Goal: Navigation & Orientation: Find specific page/section

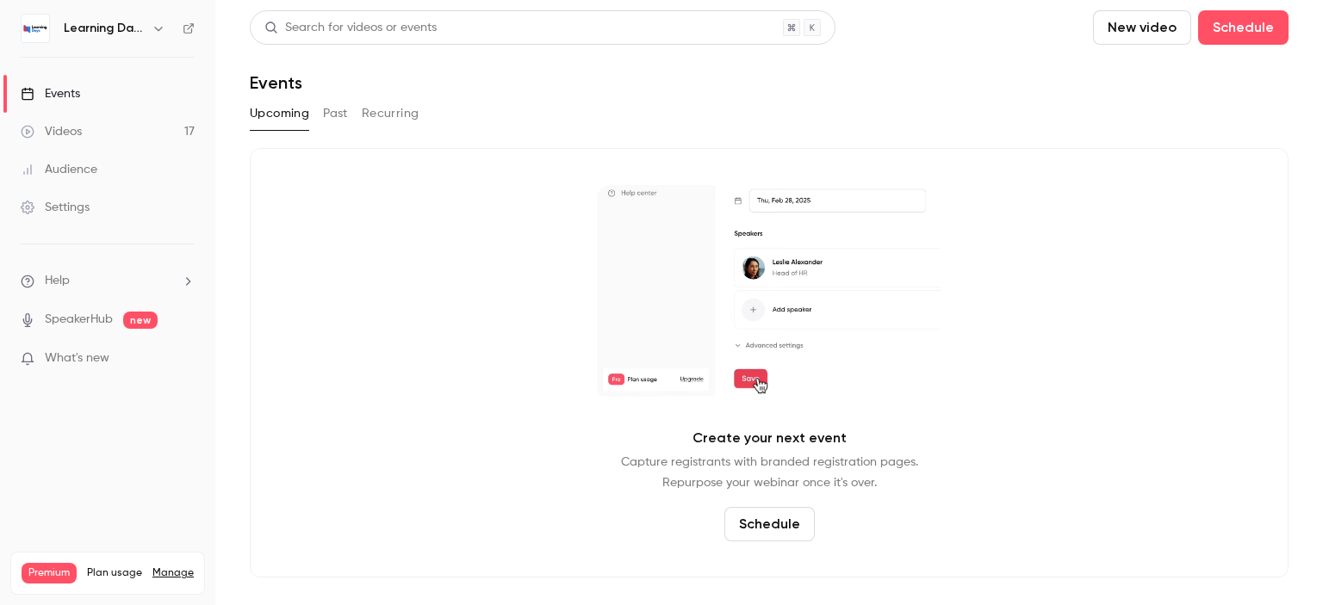
click at [104, 172] on link "Audience" at bounding box center [107, 170] width 215 height 38
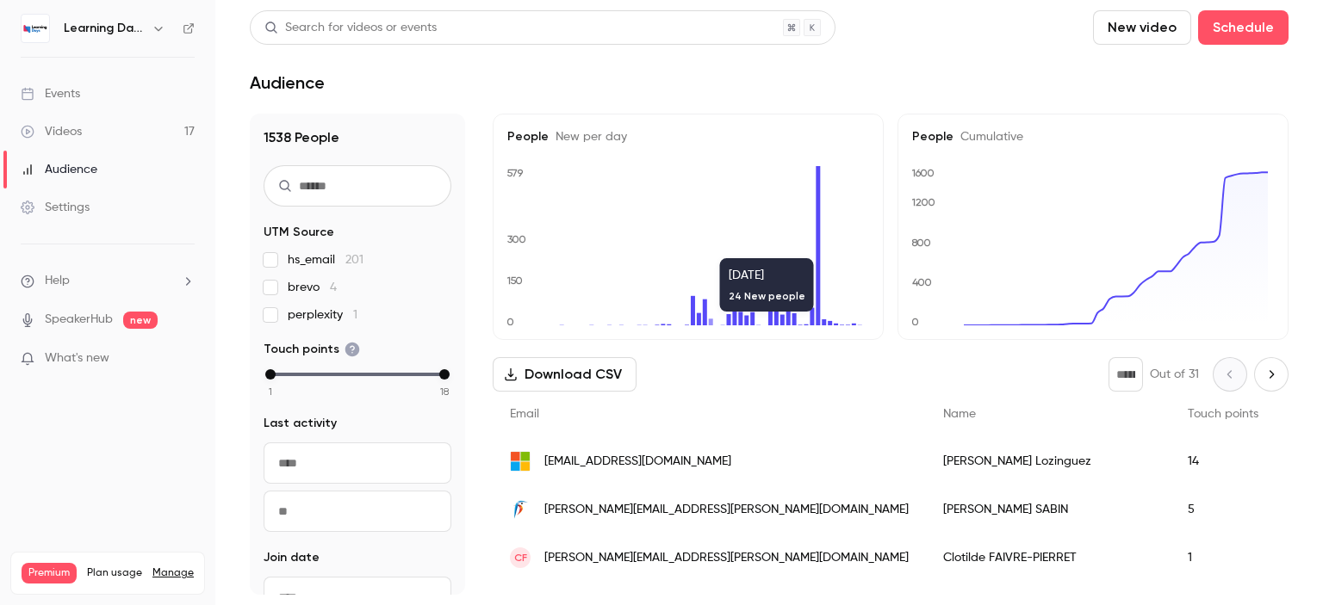
click at [604, 511] on span "[PERSON_NAME][EMAIL_ADDRESS][PERSON_NAME][DOMAIN_NAME]" at bounding box center [726, 510] width 364 height 18
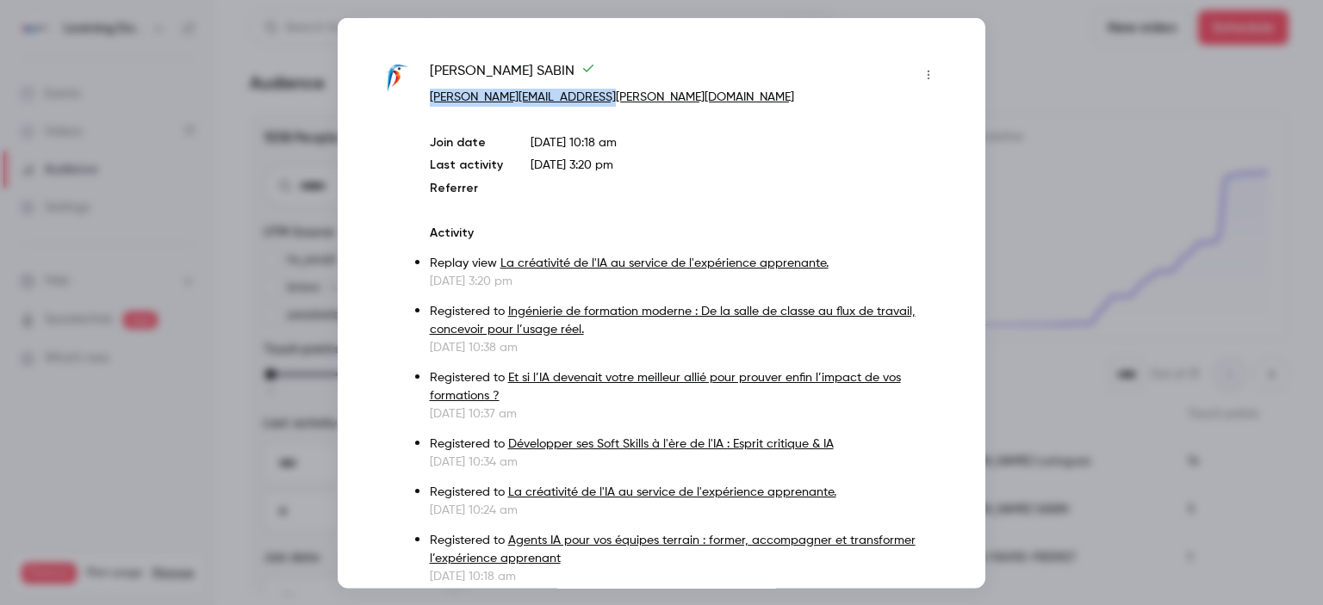
drag, startPoint x: 597, startPoint y: 98, endPoint x: 429, endPoint y: 102, distance: 168.0
click at [430, 102] on p "[PERSON_NAME][EMAIL_ADDRESS][PERSON_NAME][DOMAIN_NAME]" at bounding box center [686, 97] width 512 height 18
copy link "[PERSON_NAME][EMAIL_ADDRESS][PERSON_NAME][DOMAIN_NAME]"
click at [1137, 221] on div at bounding box center [661, 302] width 1323 height 605
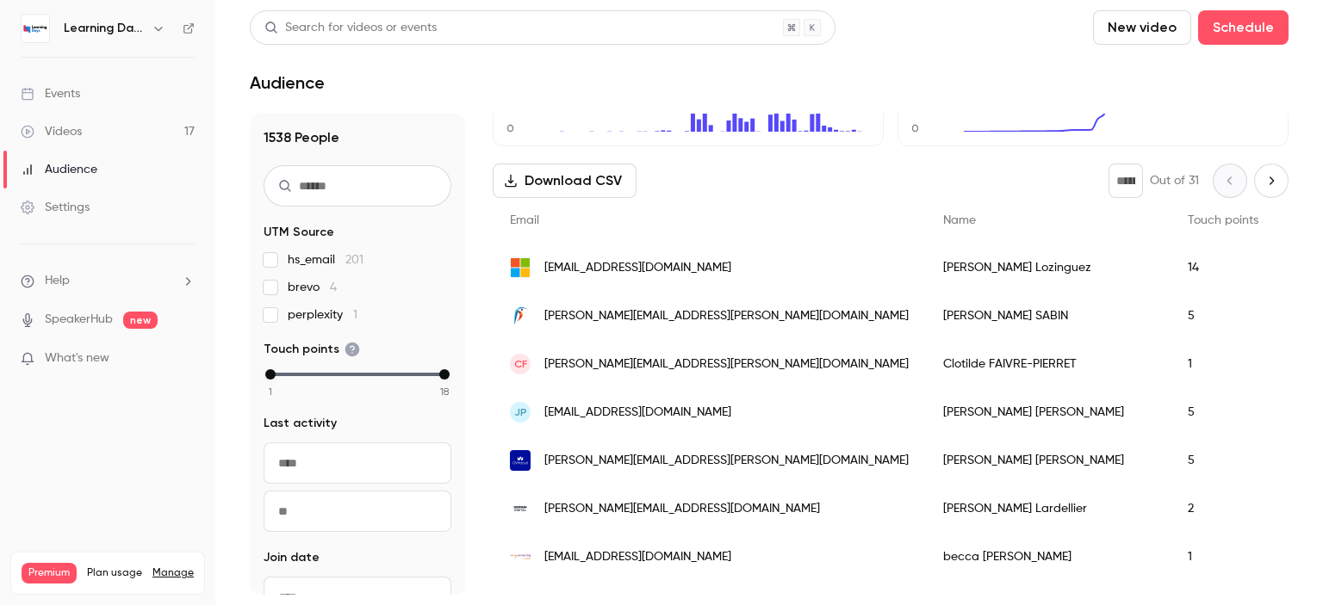
scroll to position [227, 0]
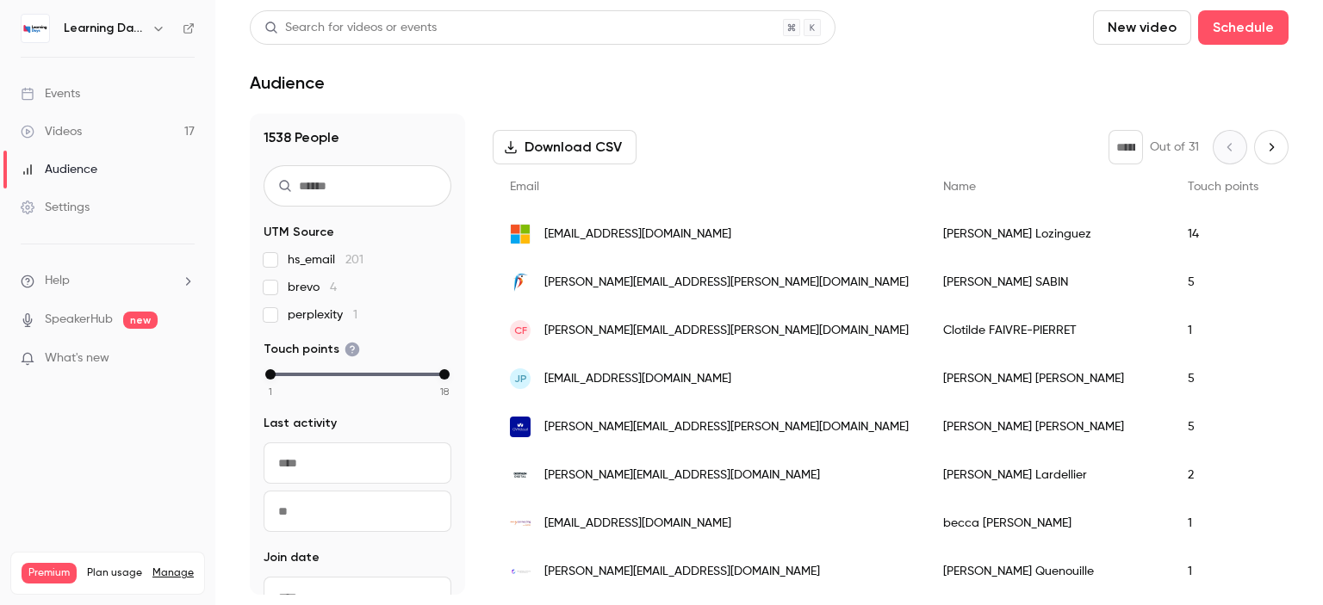
click at [641, 329] on span "[PERSON_NAME][EMAIL_ADDRESS][PERSON_NAME][DOMAIN_NAME]" at bounding box center [726, 331] width 364 height 18
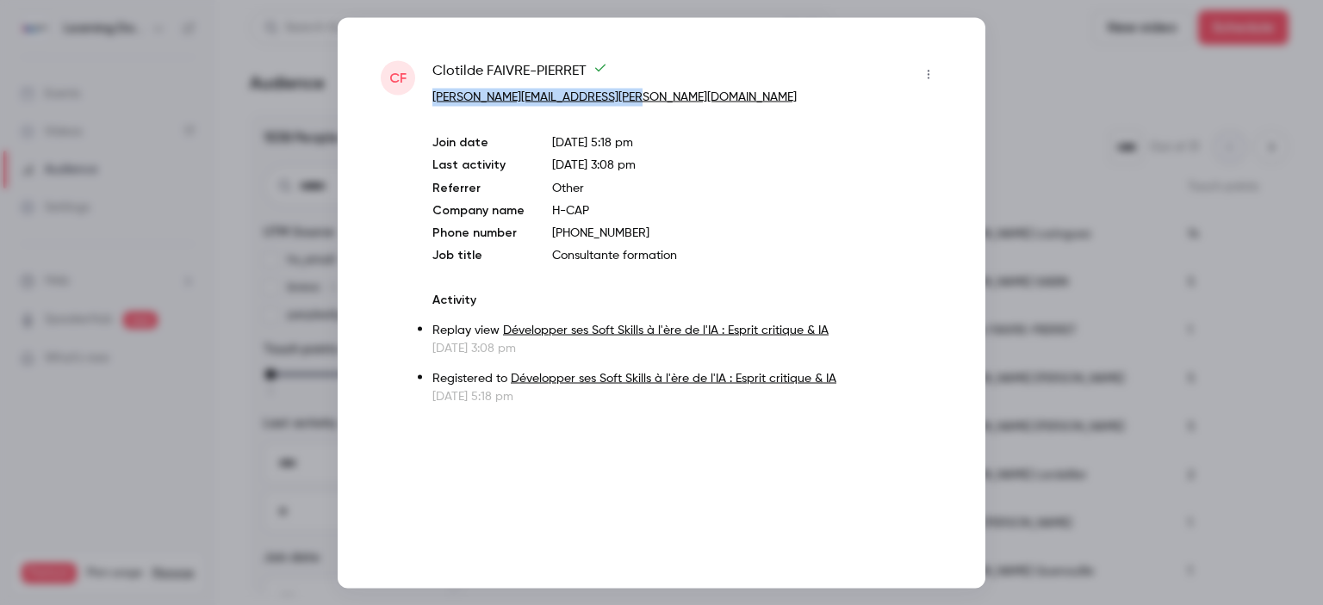
drag, startPoint x: 647, startPoint y: 104, endPoint x: 434, endPoint y: 95, distance: 213.7
click at [434, 95] on p "[PERSON_NAME][EMAIL_ADDRESS][PERSON_NAME][DOMAIN_NAME]" at bounding box center [687, 97] width 510 height 18
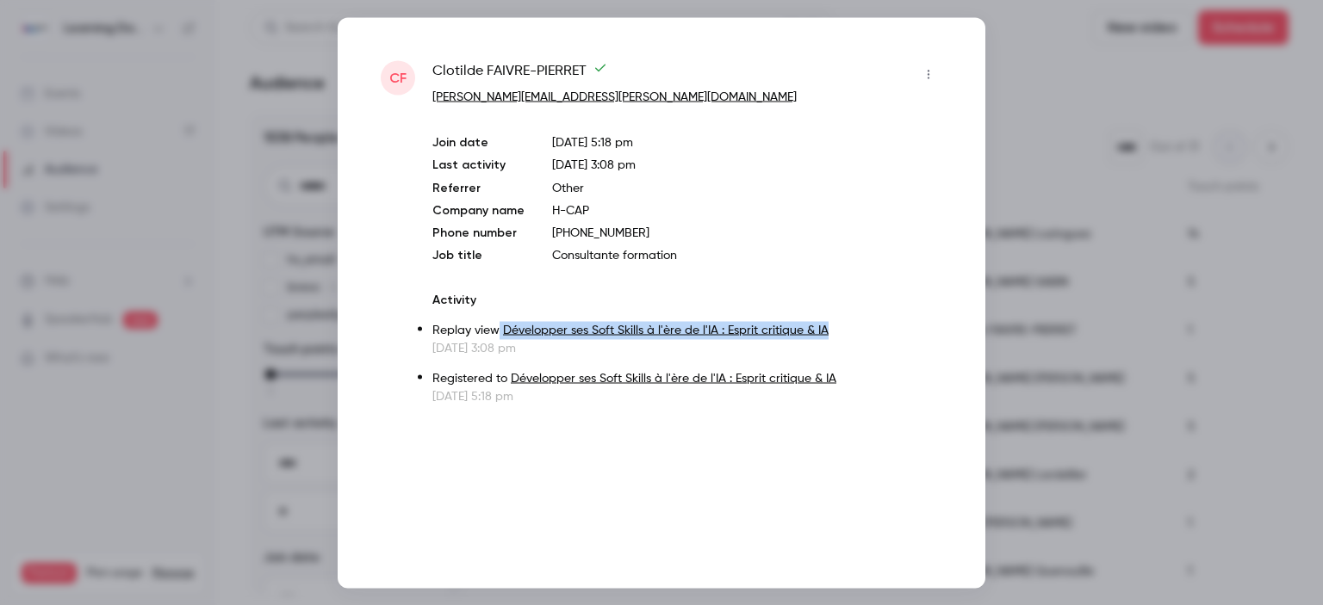
drag, startPoint x: 847, startPoint y: 324, endPoint x: 499, endPoint y: 330, distance: 347.9
click at [499, 330] on p "Replay view Développer ses Soft Skills à l'ère de l'IA : Esprit critique & IA" at bounding box center [687, 330] width 510 height 18
copy p "Développer ses Soft Skills à l'ère de l'IA : Esprit critique & IA"
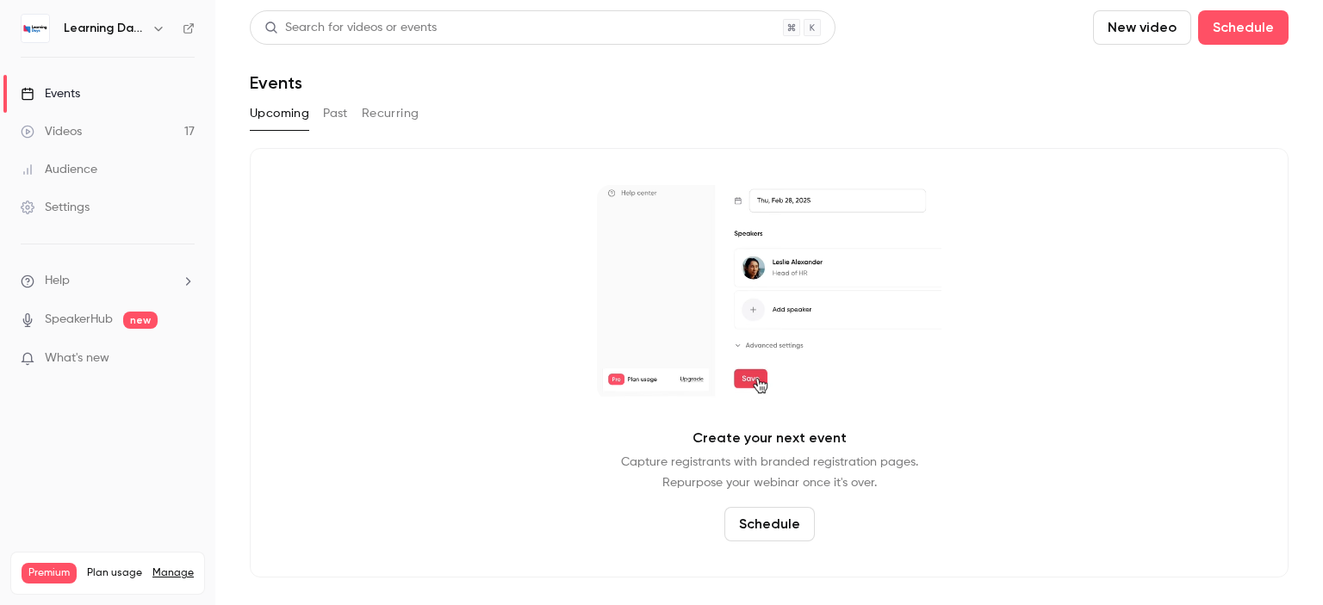
click at [102, 212] on link "Settings" at bounding box center [107, 208] width 215 height 38
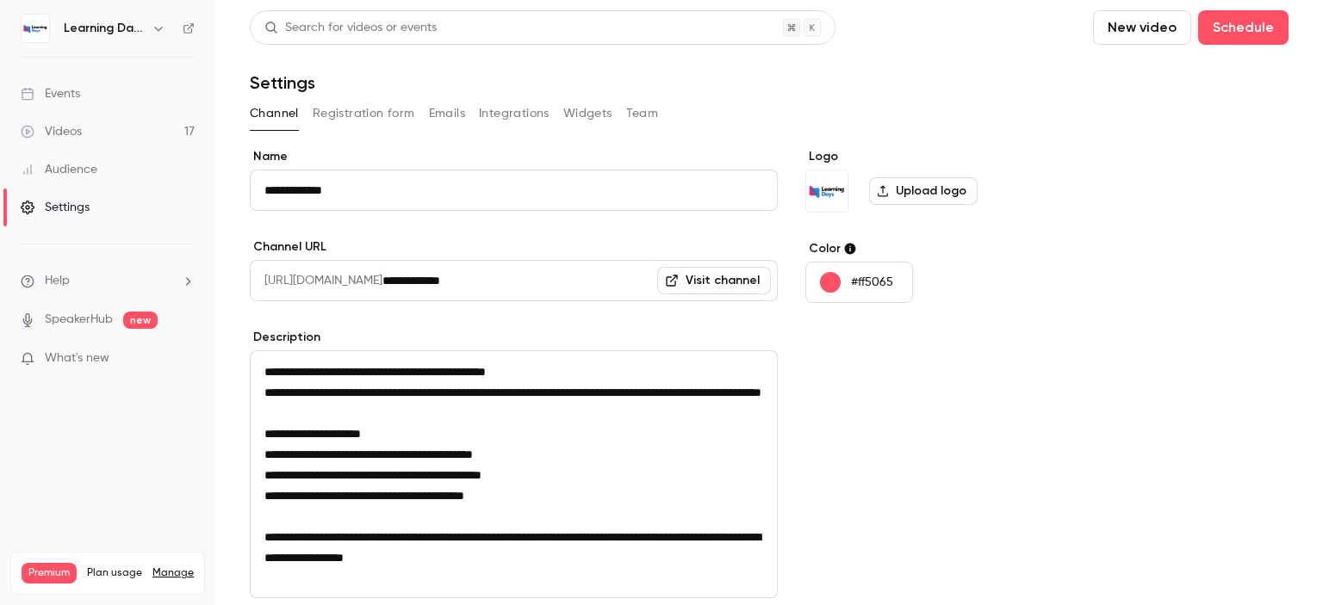
scroll to position [220, 0]
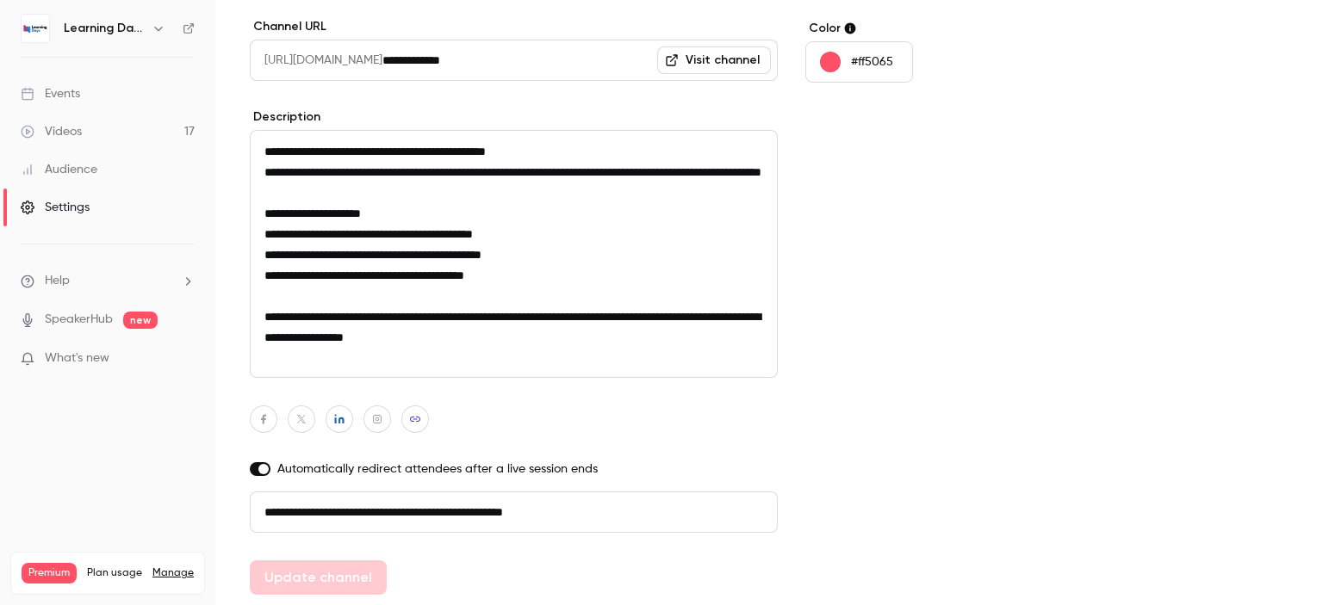
click at [102, 186] on link "Audience" at bounding box center [107, 170] width 215 height 38
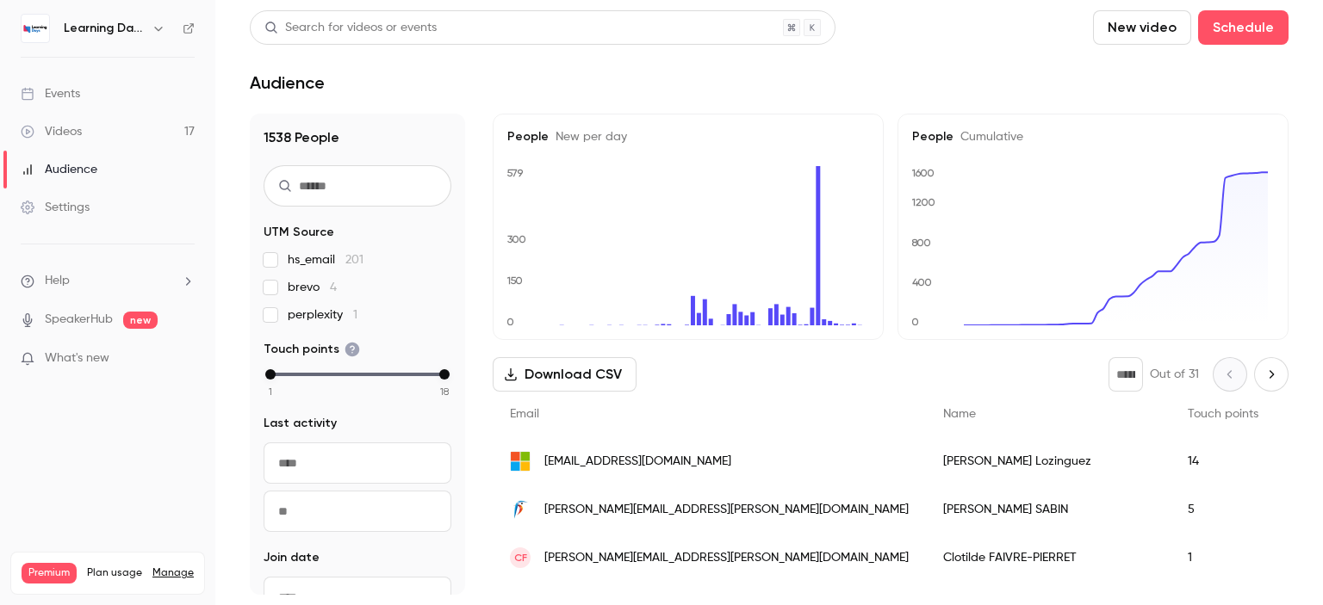
click at [96, 133] on link "Videos 17" at bounding box center [107, 132] width 215 height 38
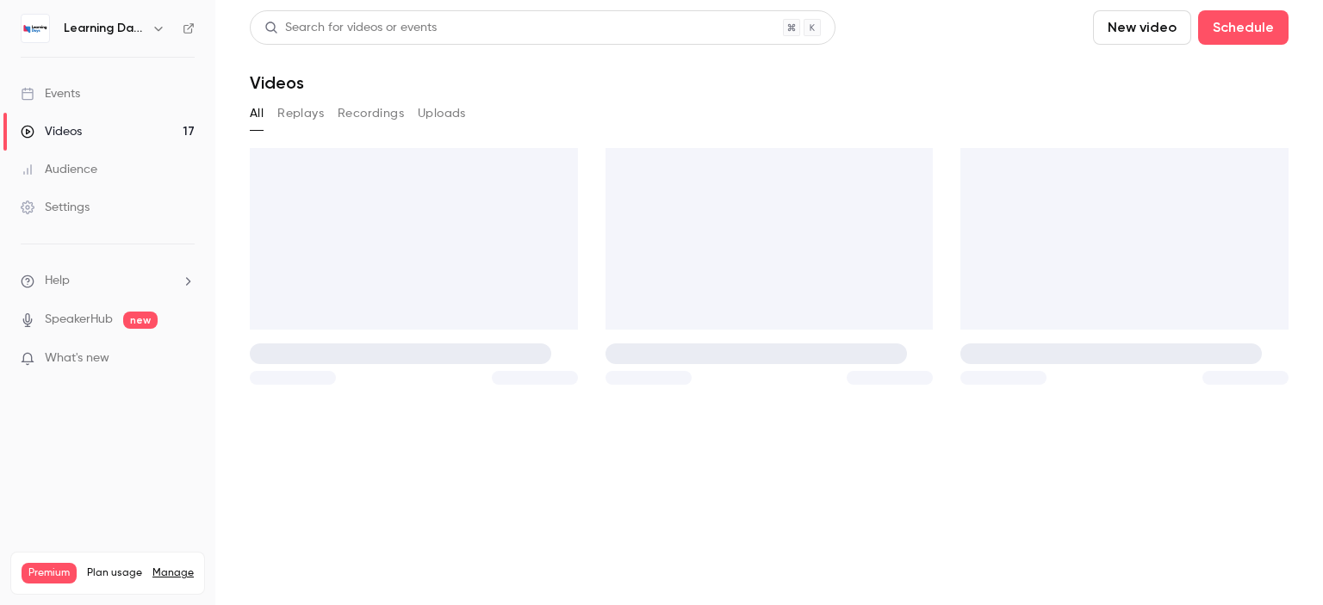
click at [104, 172] on link "Audience" at bounding box center [107, 170] width 215 height 38
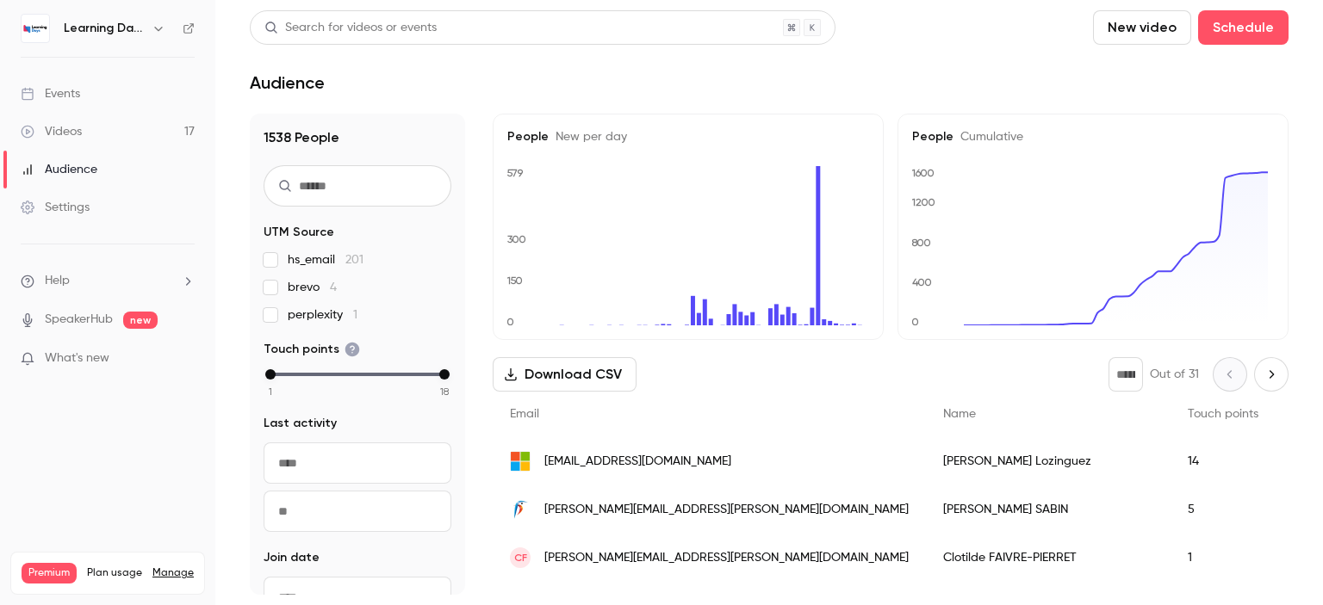
click at [89, 118] on link "Videos 17" at bounding box center [107, 132] width 215 height 38
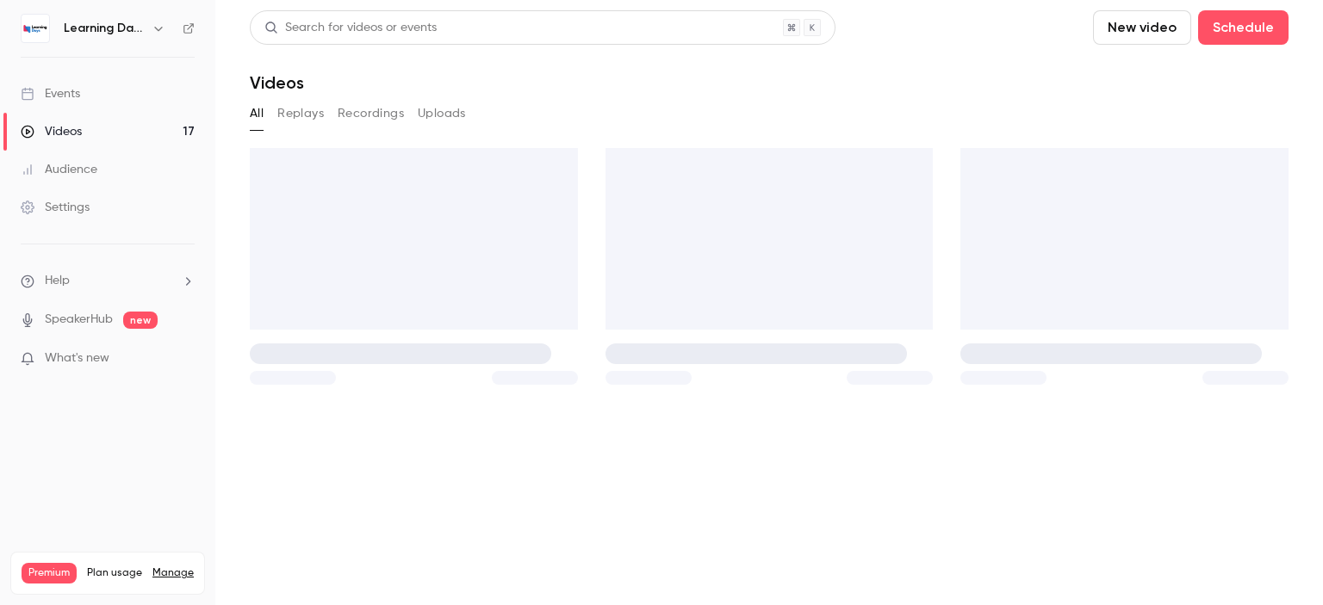
click at [86, 110] on link "Events" at bounding box center [107, 94] width 215 height 38
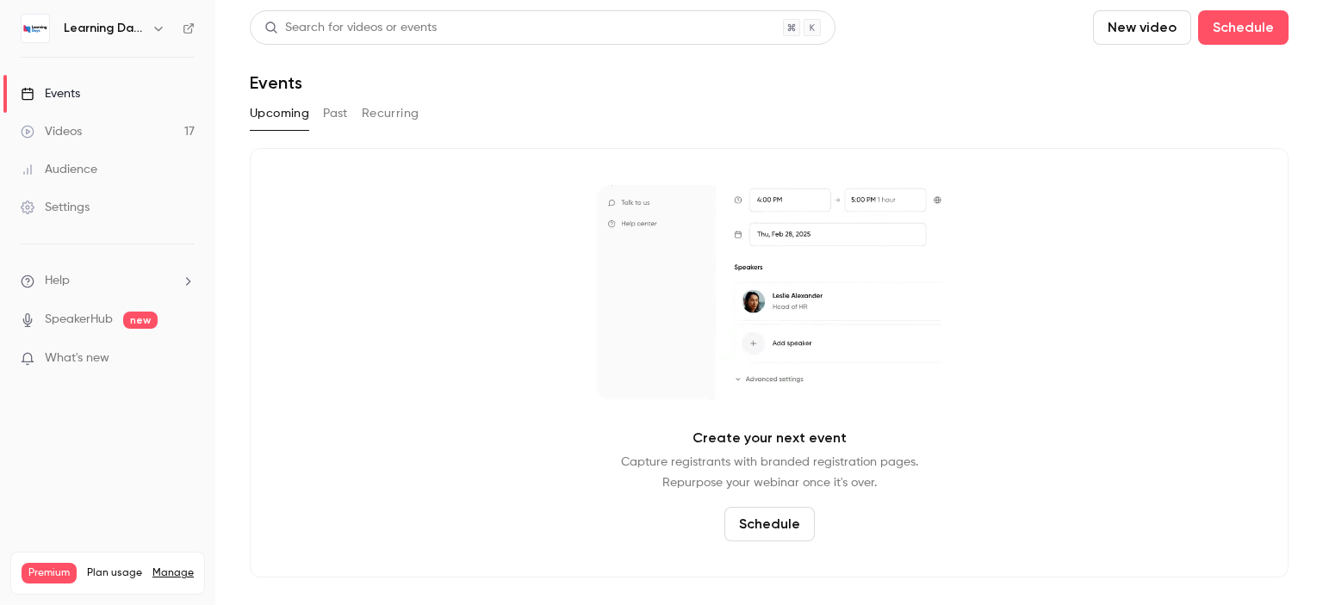
click at [83, 163] on div "Audience" at bounding box center [59, 169] width 77 height 17
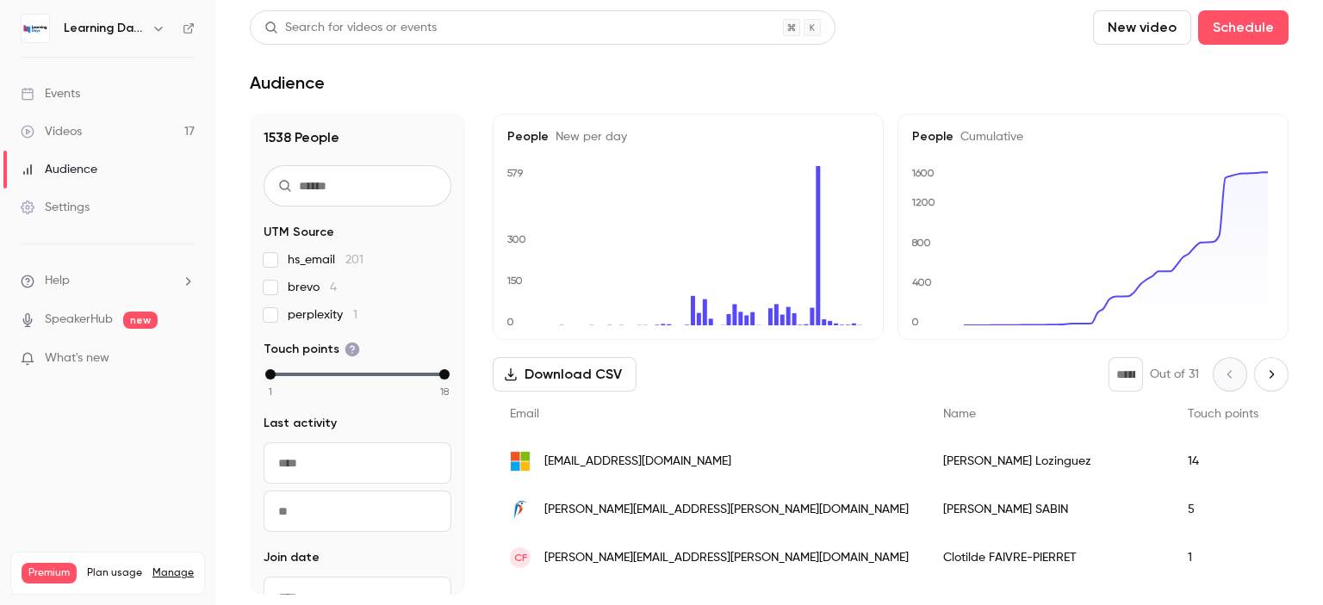
click at [87, 216] on link "Settings" at bounding box center [107, 208] width 215 height 38
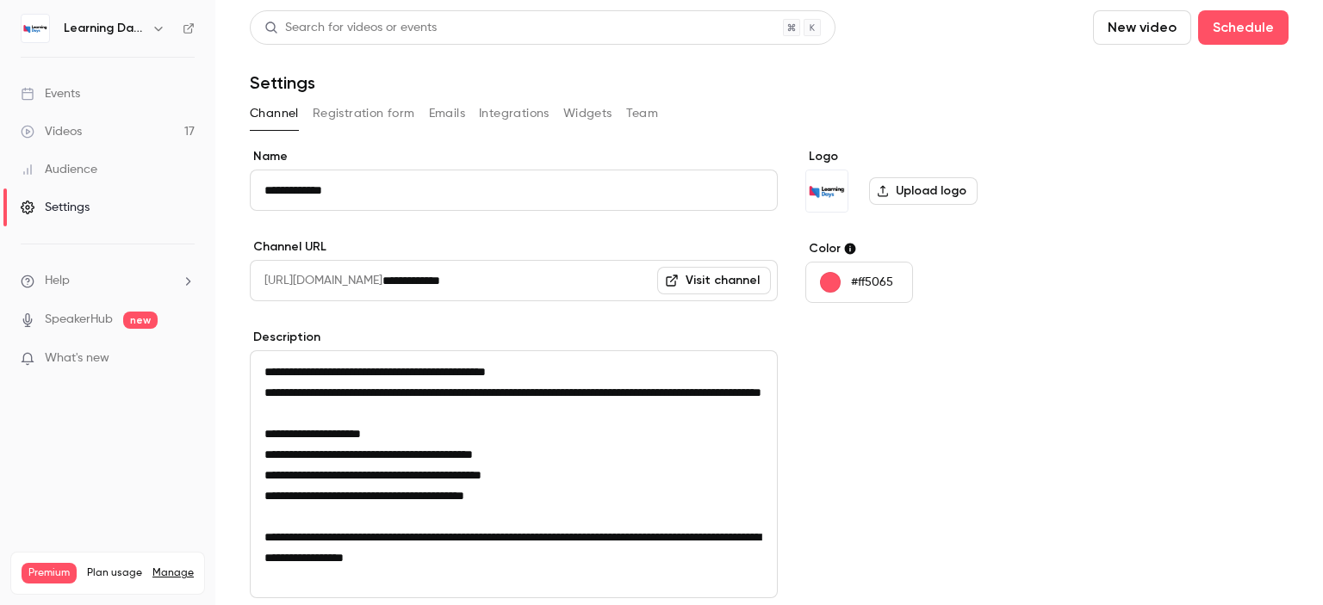
scroll to position [220, 0]
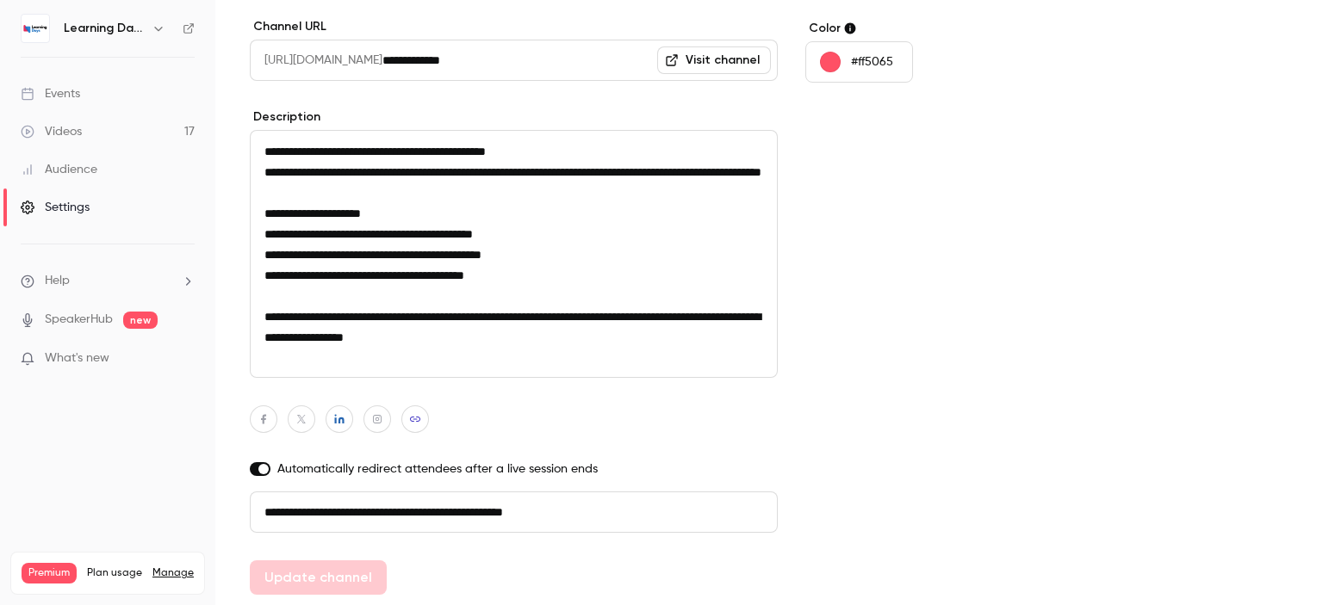
click at [93, 161] on div "Audience" at bounding box center [59, 169] width 77 height 17
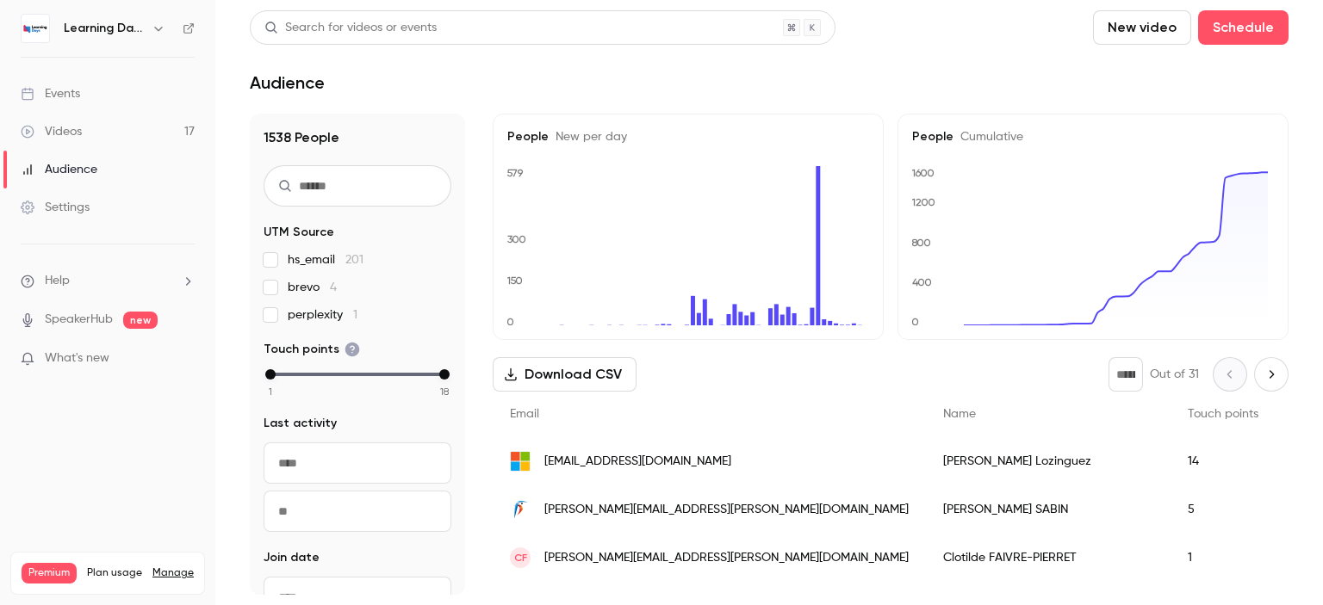
click at [89, 133] on link "Videos 17" at bounding box center [107, 132] width 215 height 38
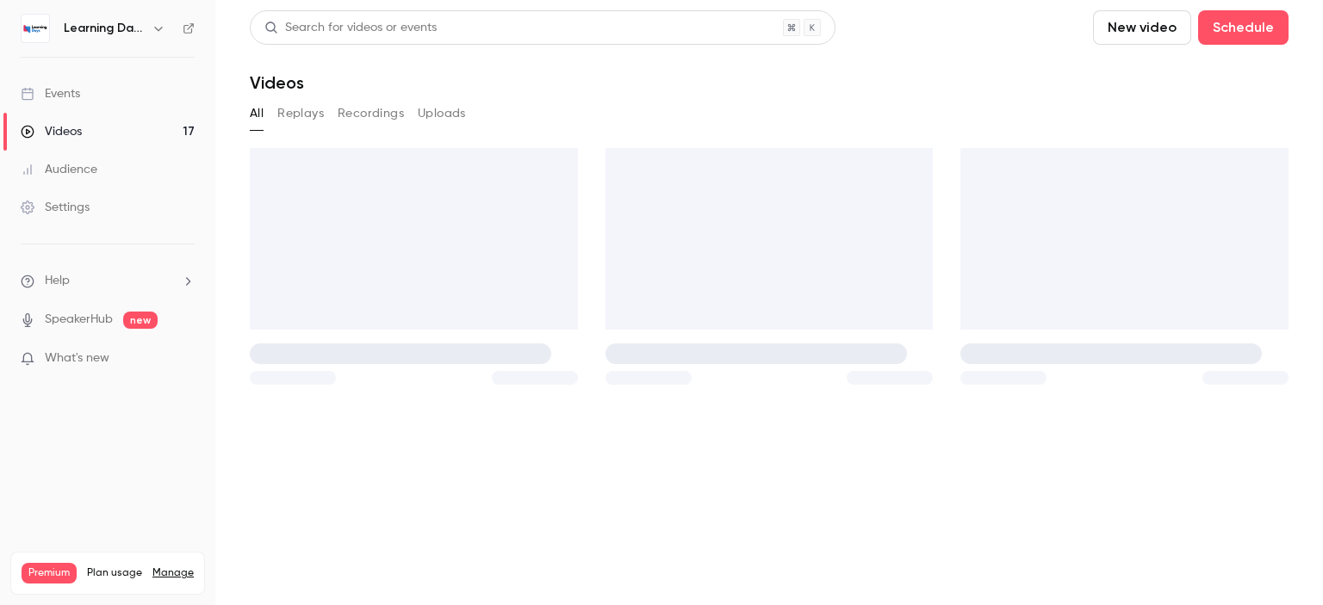
click at [100, 178] on link "Audience" at bounding box center [107, 170] width 215 height 38
